Goal: Browse casually

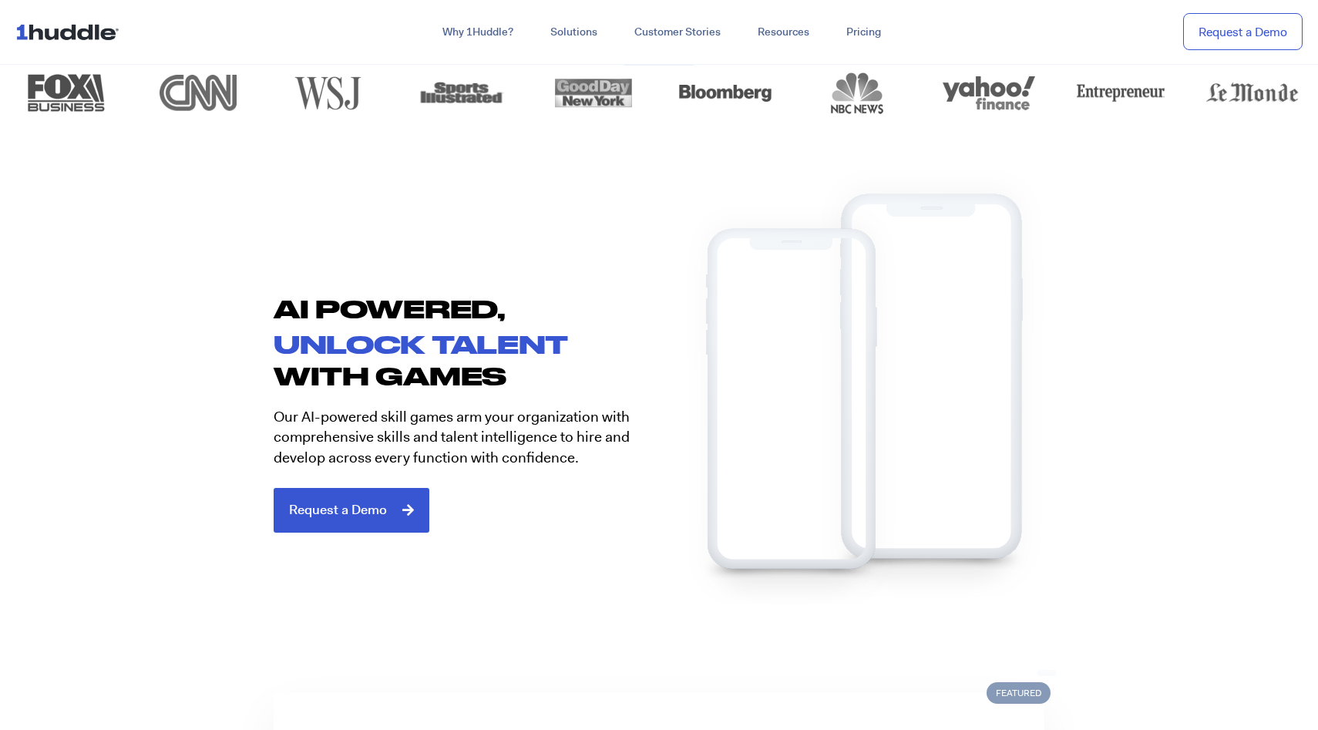
scroll to position [783, 0]
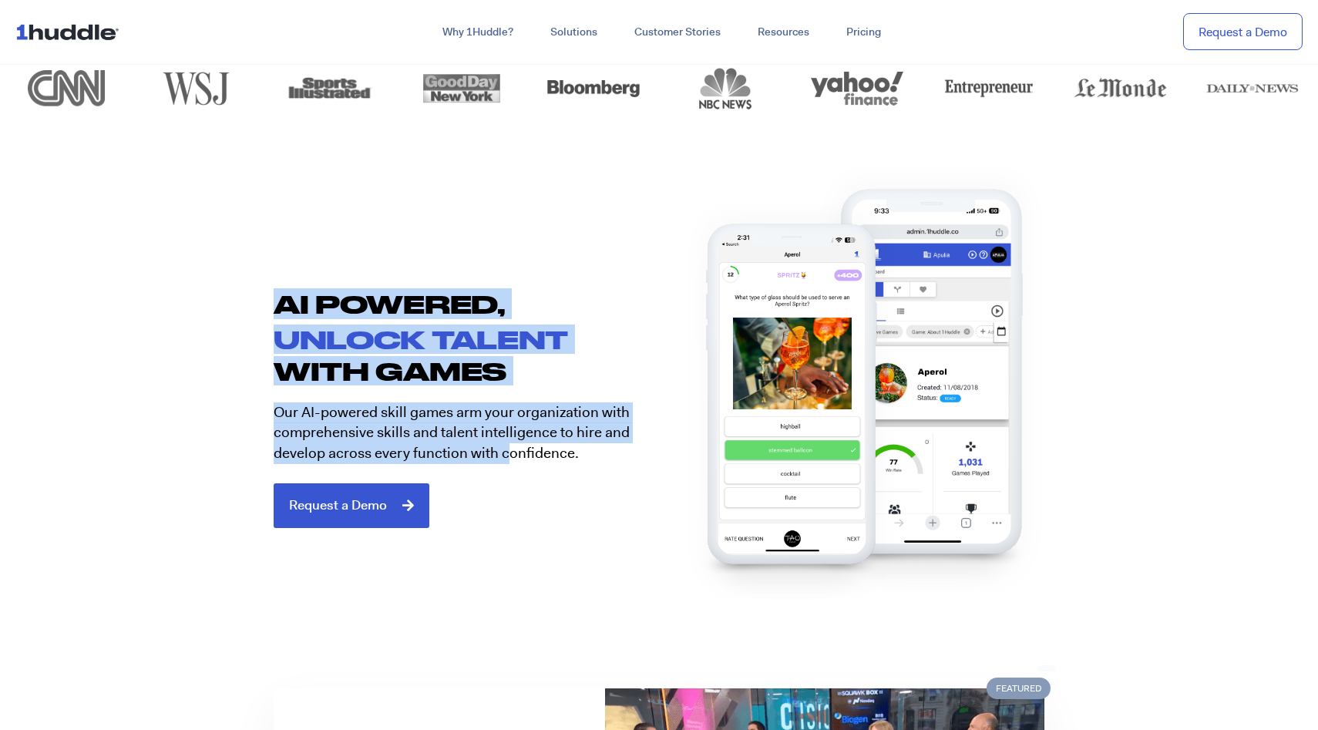
drag, startPoint x: 267, startPoint y: 307, endPoint x: 505, endPoint y: 451, distance: 277.2
click at [505, 451] on div "AI POWERED, unlock talent with games Our AI-powered skill games arm your organi…" at bounding box center [458, 407] width 401 height 239
click at [505, 451] on p "Our AI-powered skill games arm your organization with comprehensive skills and …" at bounding box center [461, 433] width 374 height 62
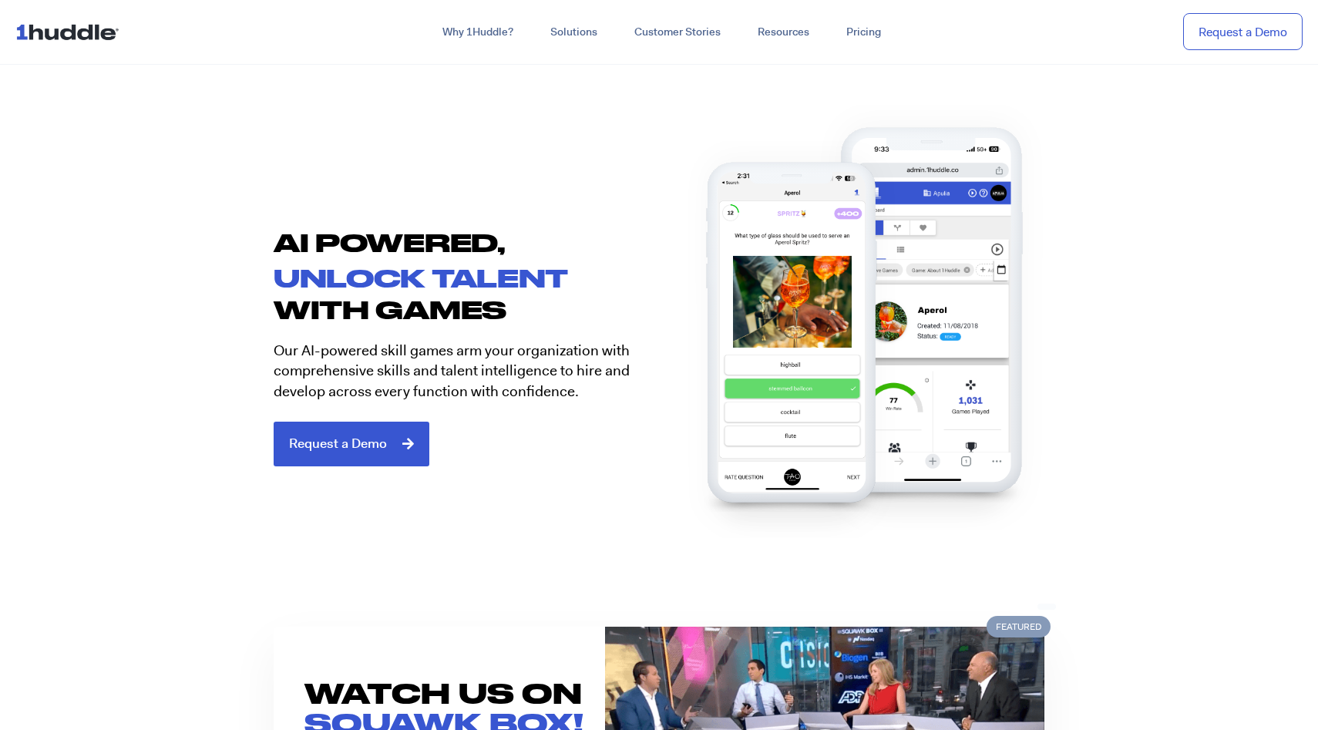
scroll to position [848, 0]
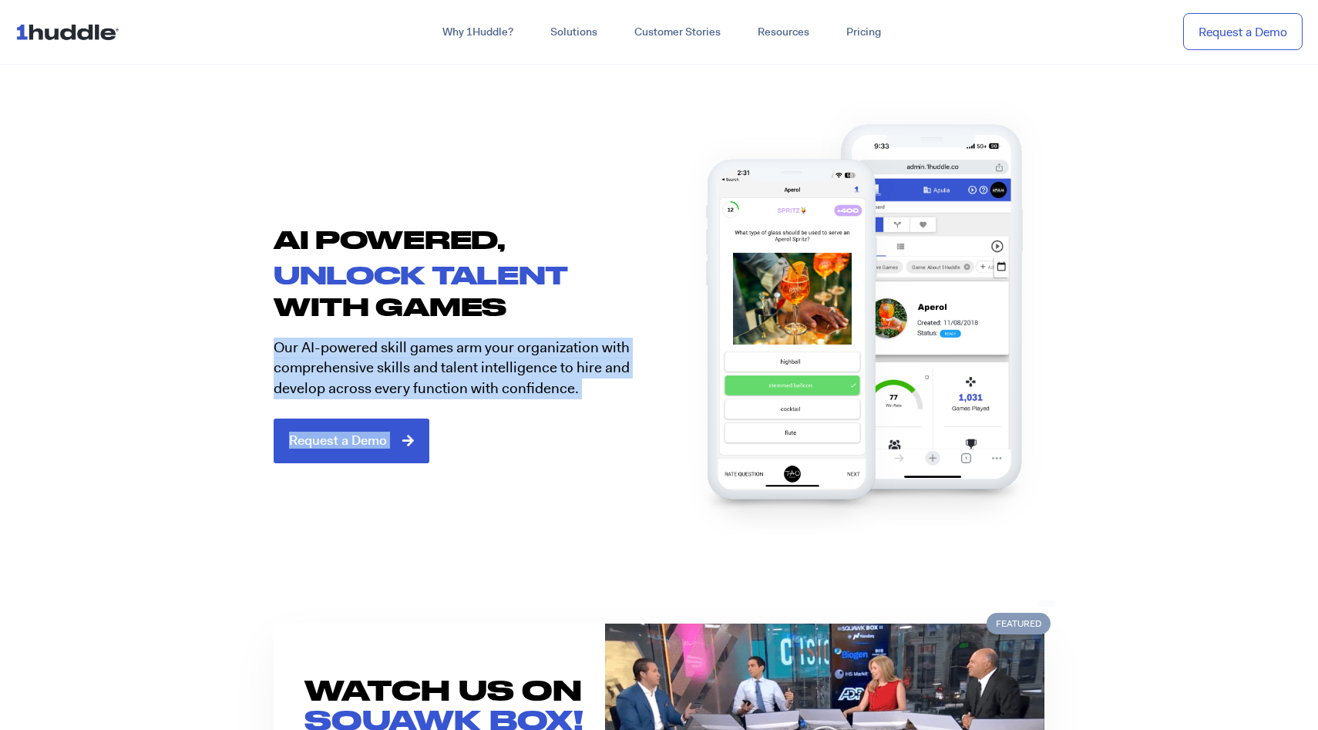
drag, startPoint x: 271, startPoint y: 347, endPoint x: 634, endPoint y: 386, distance: 365.0
click at [634, 386] on div "AI POWERED, unlock talent with games Our AI-powered skill games arm your organi…" at bounding box center [658, 312] width 801 height 299
click at [634, 386] on div at bounding box center [828, 312] width 401 height 299
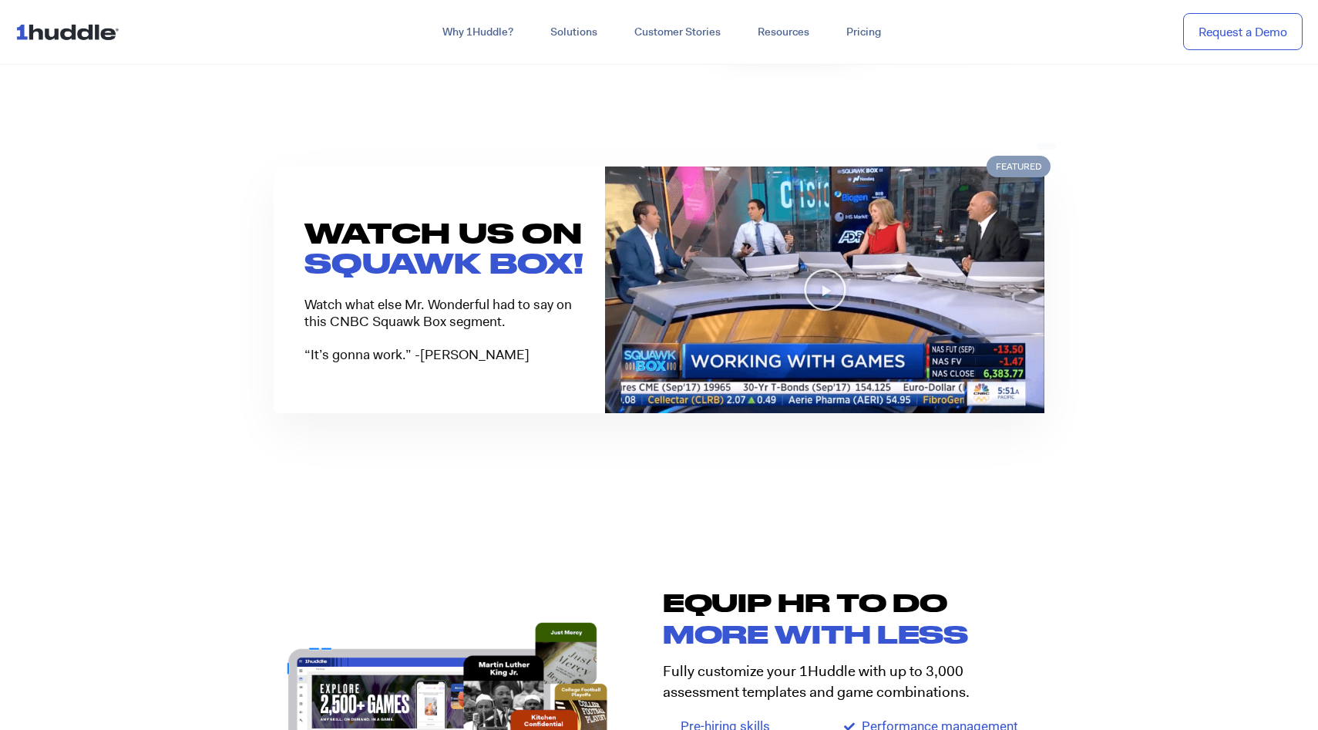
scroll to position [1307, 0]
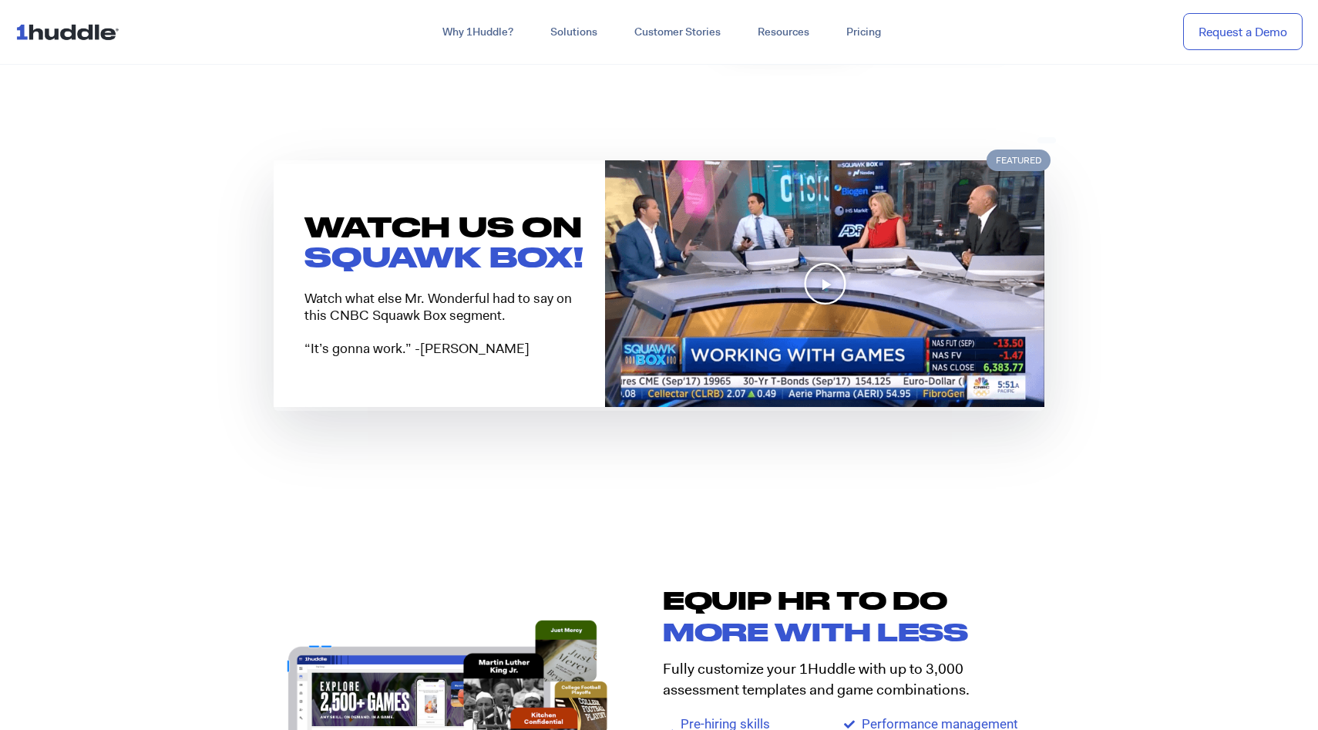
click at [816, 291] on icon "Play Video" at bounding box center [825, 283] width 44 height 44
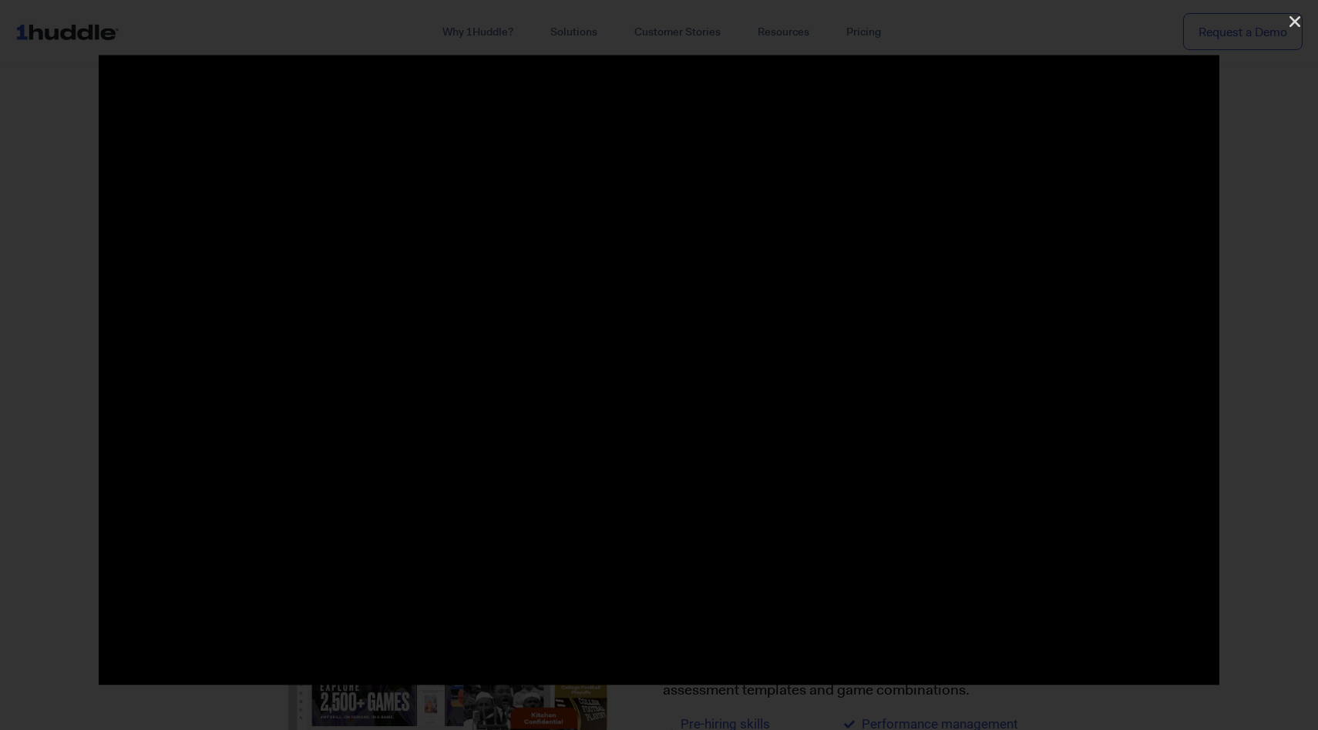
click at [1249, 143] on div at bounding box center [659, 365] width 1318 height 620
click at [1299, 28] on icon "Close (Esc)" at bounding box center [1294, 21] width 15 height 15
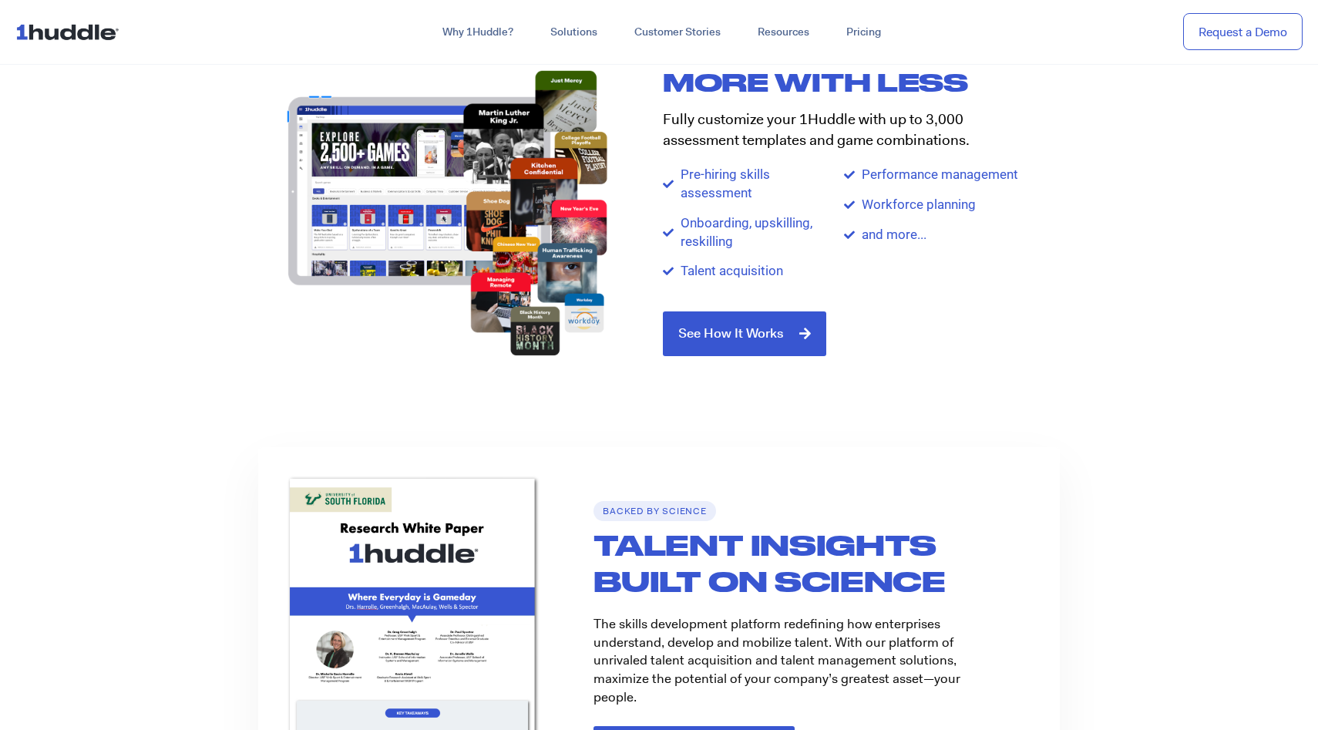
scroll to position [1461, 0]
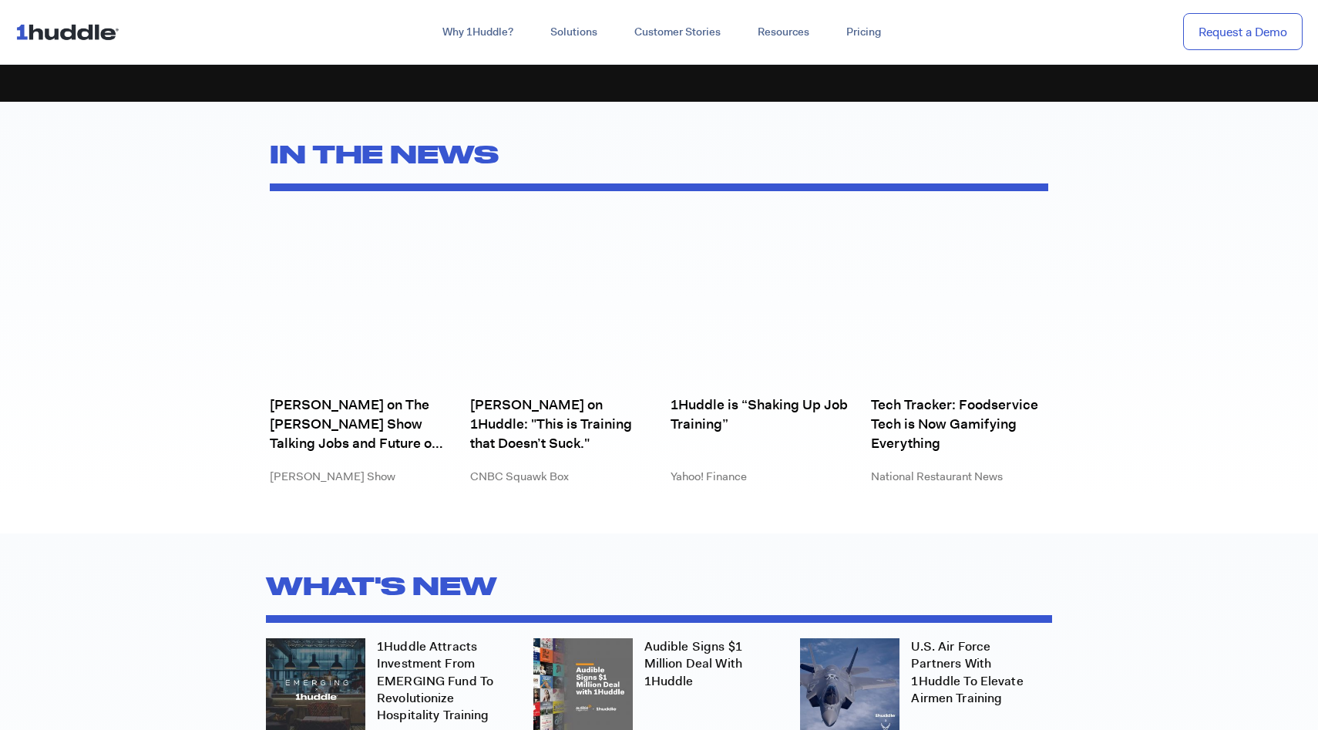
scroll to position [4337, 0]
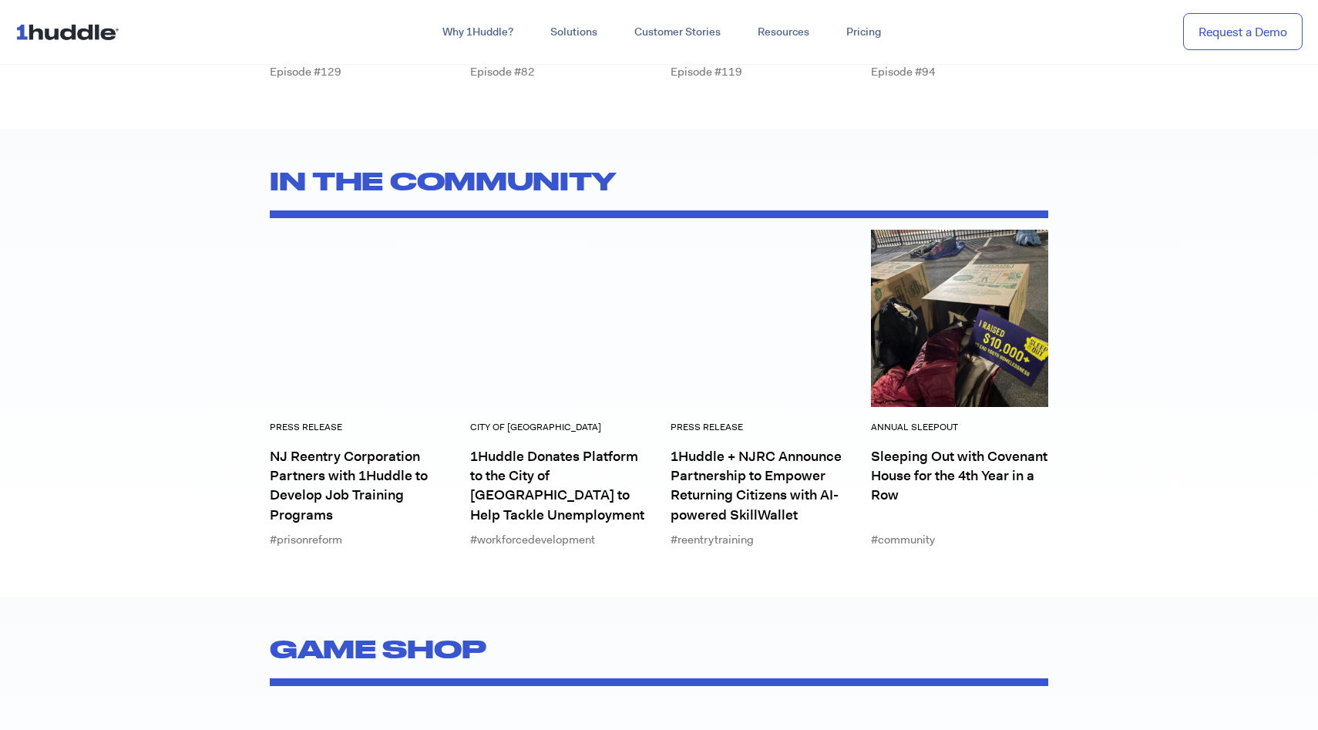
scroll to position [5916, 0]
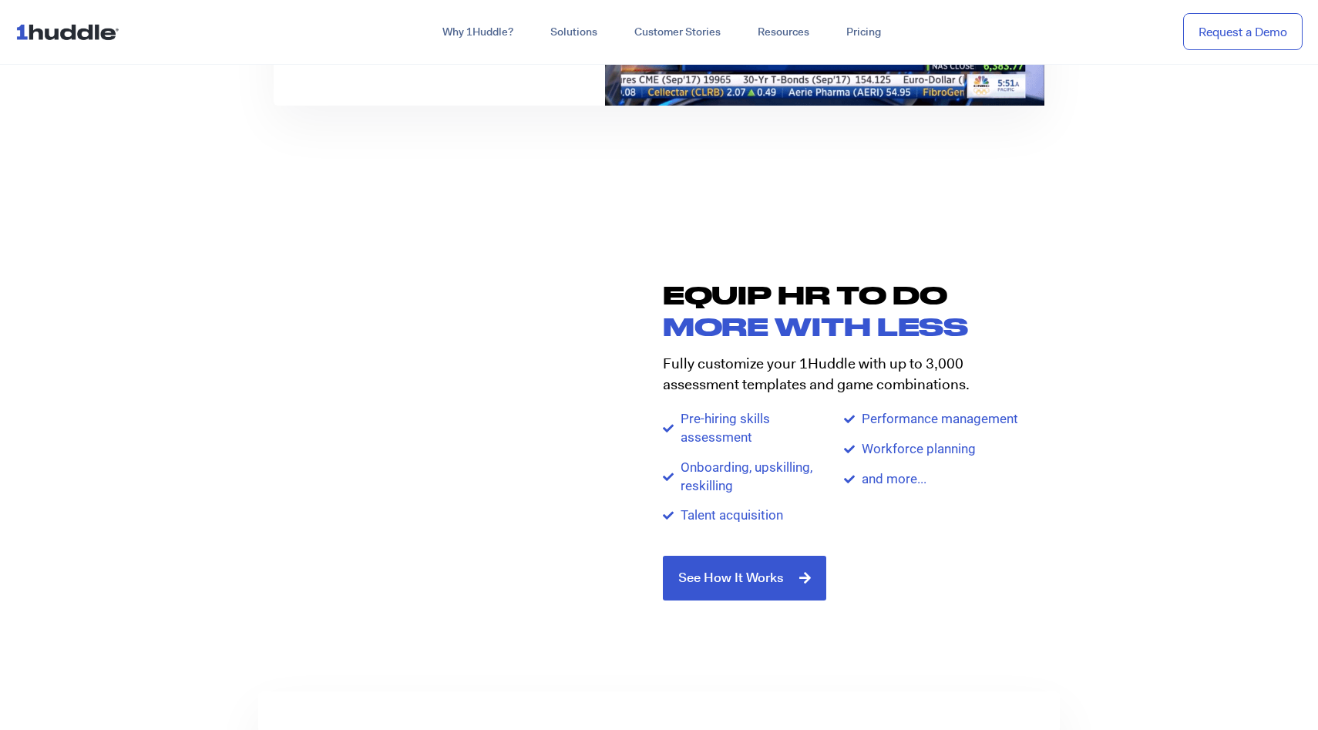
scroll to position [910, 0]
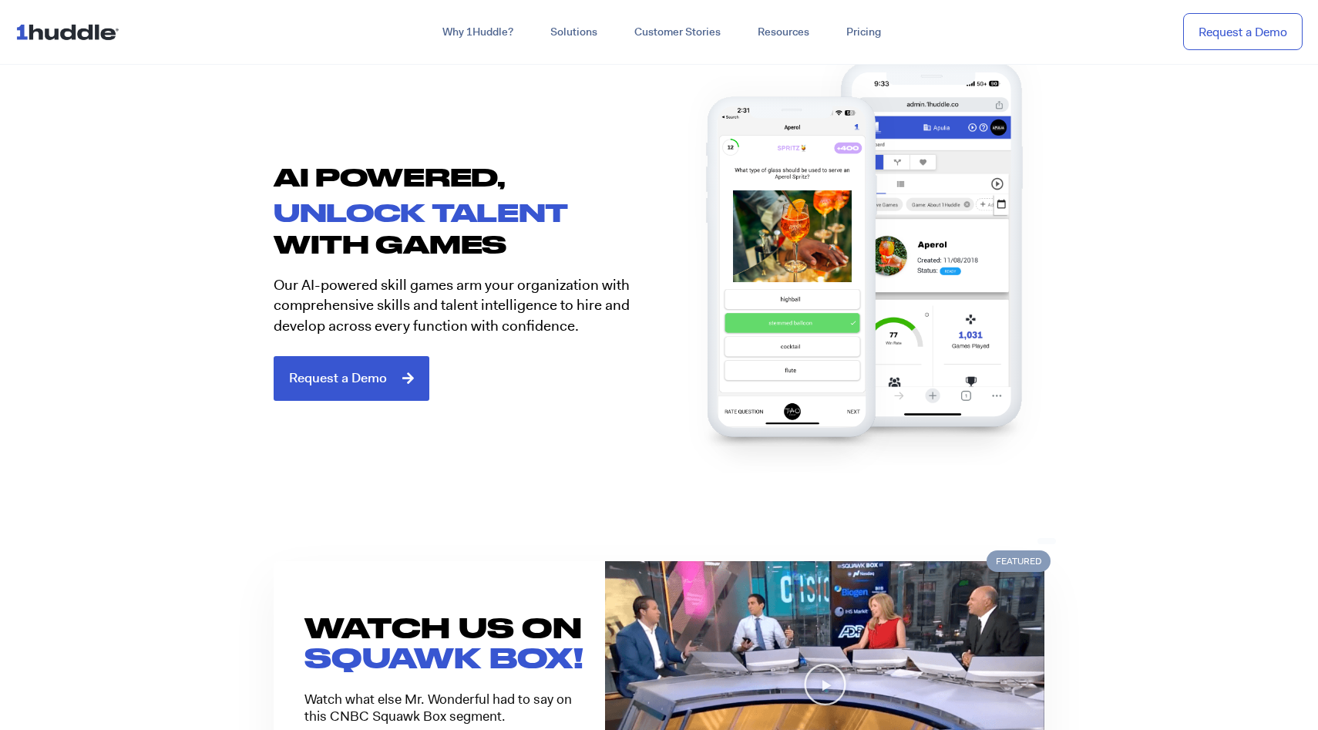
click at [1159, 178] on section "AI POWERED, unlock talent with games Our AI-powered skill games arm your organi…" at bounding box center [659, 275] width 1318 height 348
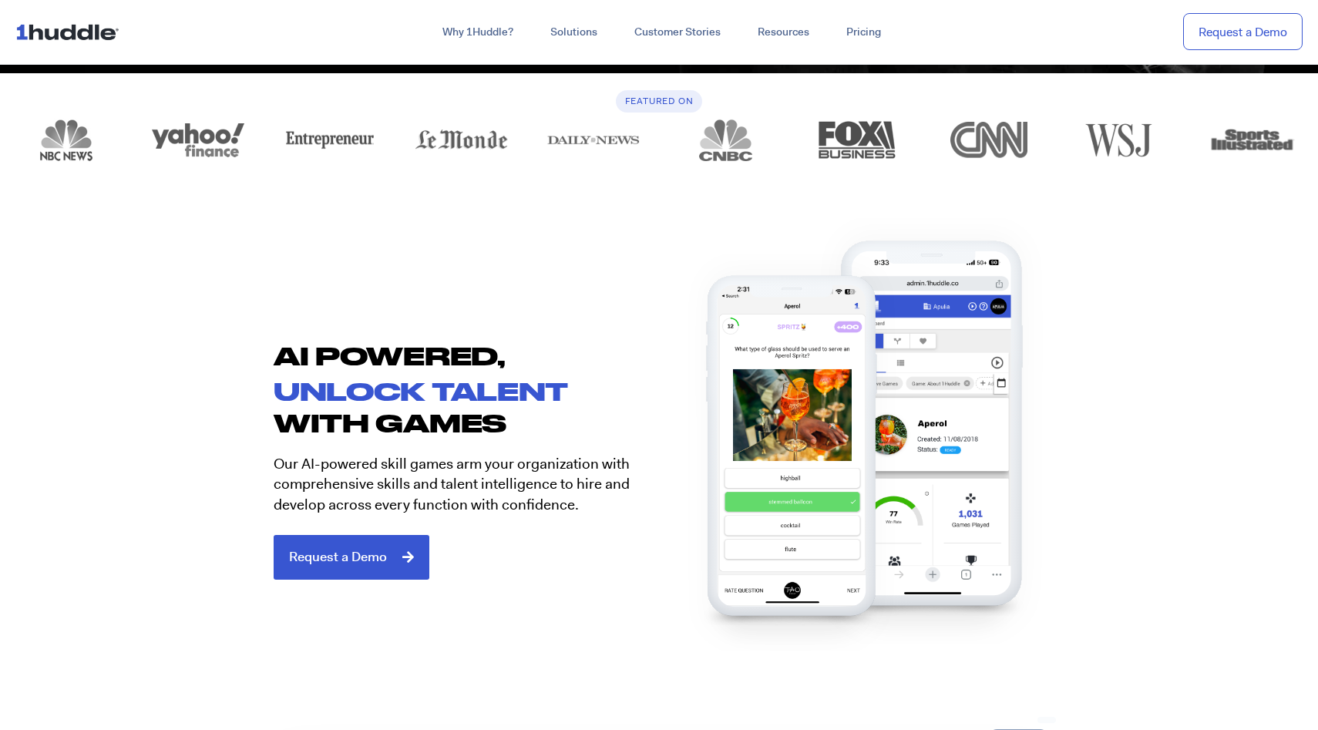
scroll to position [744, 0]
